Goal: Task Accomplishment & Management: Manage account settings

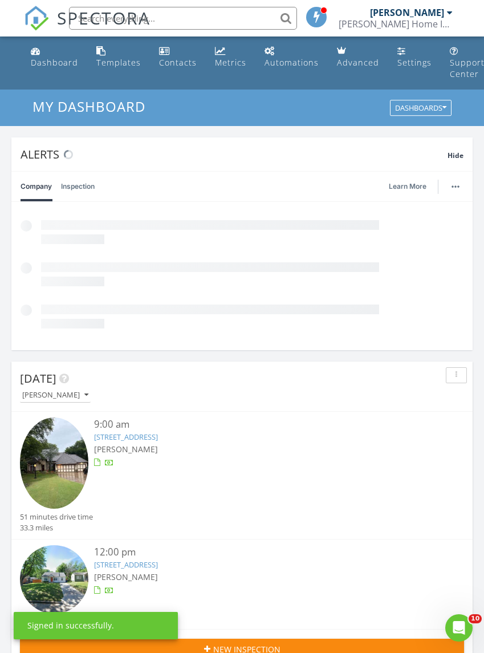
click at [456, 158] on span "Hide" at bounding box center [456, 156] width 16 height 10
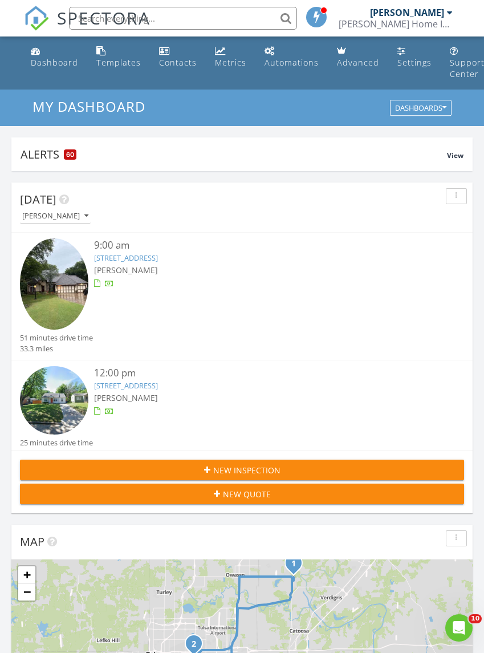
click at [355, 292] on div "9:00 am 19489 E 75th St N, Owasso, OK 74055 Jacob Tucker" at bounding box center [260, 285] width 333 height 94
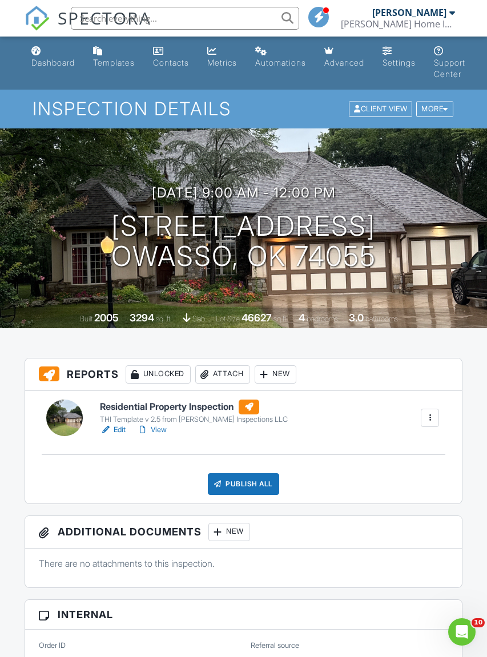
click at [234, 378] on div "Attach" at bounding box center [222, 374] width 55 height 18
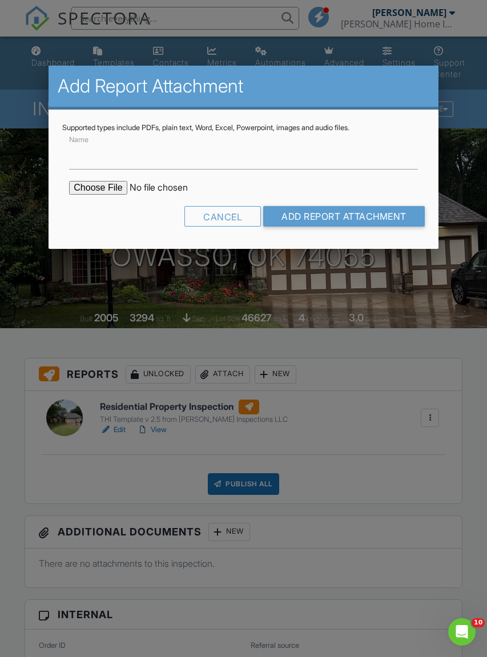
click at [85, 188] on input "file" at bounding box center [166, 188] width 194 height 14
type input "C:\fakepath\ODAFF-1-19489 E 75th St N.pdf"
click at [374, 219] on input "Add Report Attachment" at bounding box center [343, 216] width 161 height 21
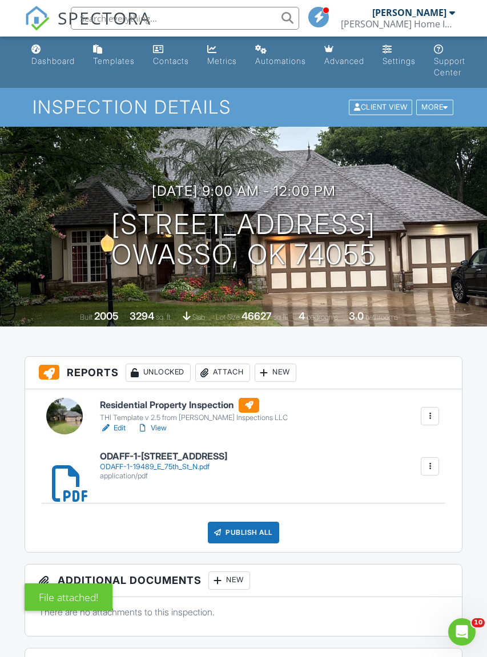
scroll to position [3, 0]
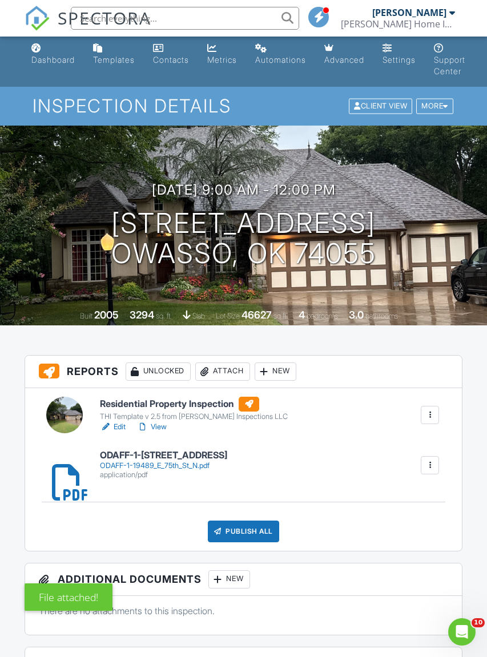
click at [53, 66] on link "Dashboard" at bounding box center [53, 54] width 52 height 33
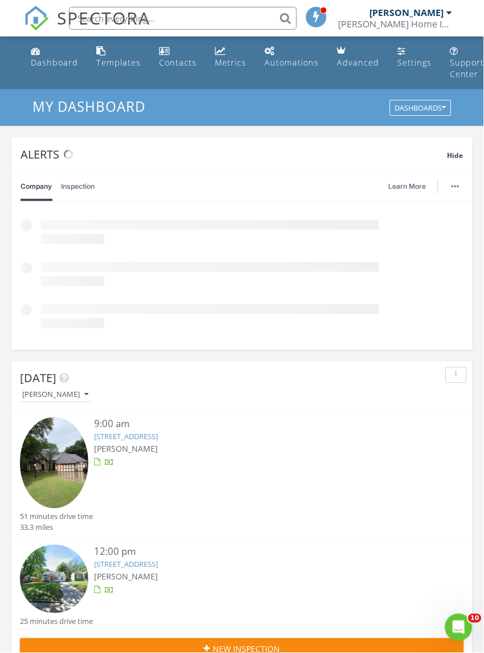
click at [460, 155] on span "Hide" at bounding box center [456, 156] width 16 height 10
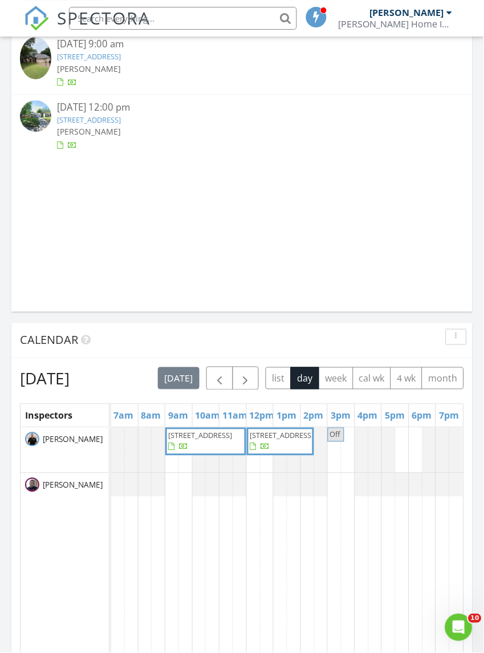
scroll to position [907, 0]
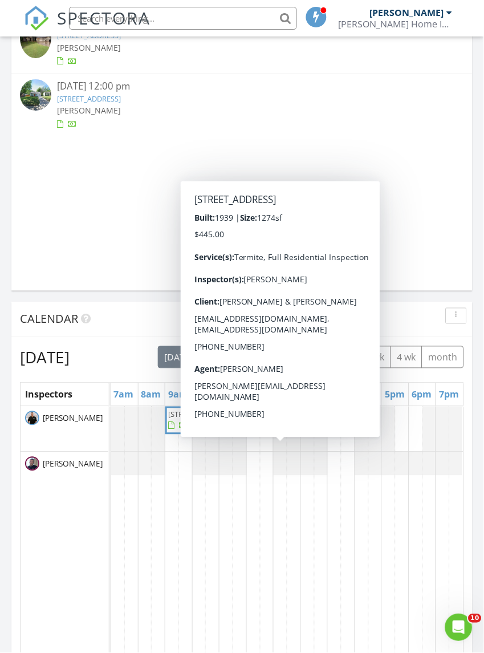
click at [300, 432] on span "4534 E 5th Pl, Tulsa 74112" at bounding box center [280, 421] width 63 height 22
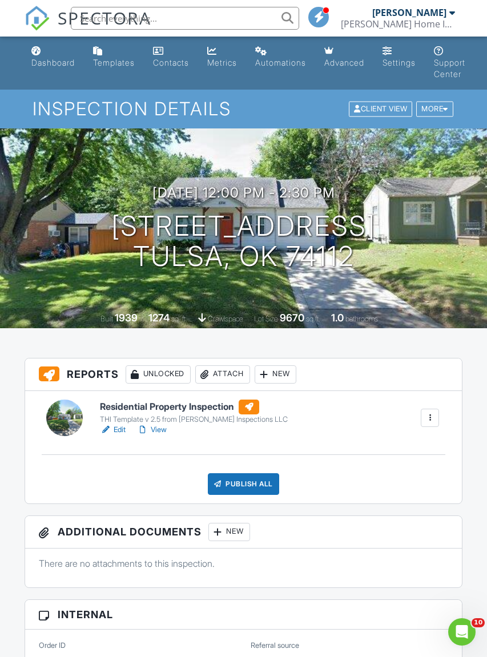
click at [38, 70] on link "Dashboard" at bounding box center [53, 57] width 52 height 33
